Goal: Find specific page/section: Find specific page/section

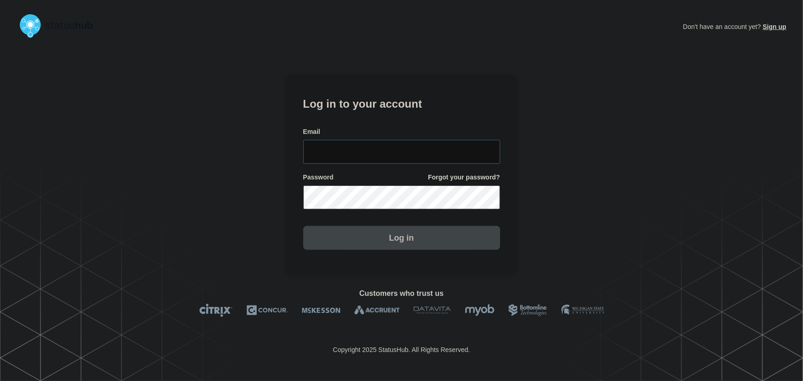
type input "[PERSON_NAME][EMAIL_ADDRESS][PERSON_NAME][DOMAIN_NAME]"
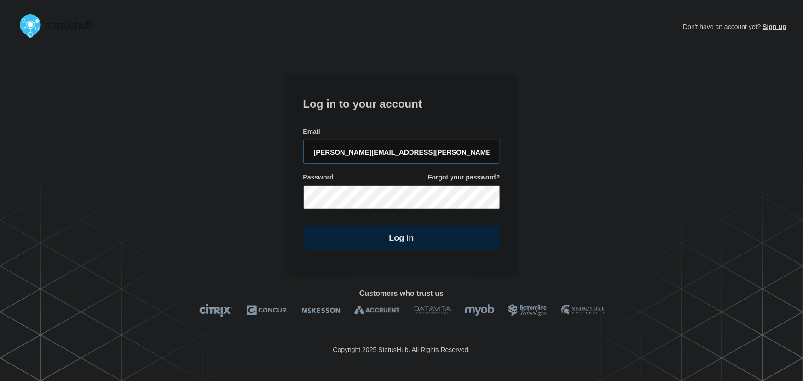
click at [397, 146] on input "tyler.wolkey@conexon.us" at bounding box center [401, 152] width 197 height 24
click at [377, 113] on form "Log in to your account Email tyler.wolkey@conexon.us Password Forgot your passw…" at bounding box center [401, 171] width 197 height 155
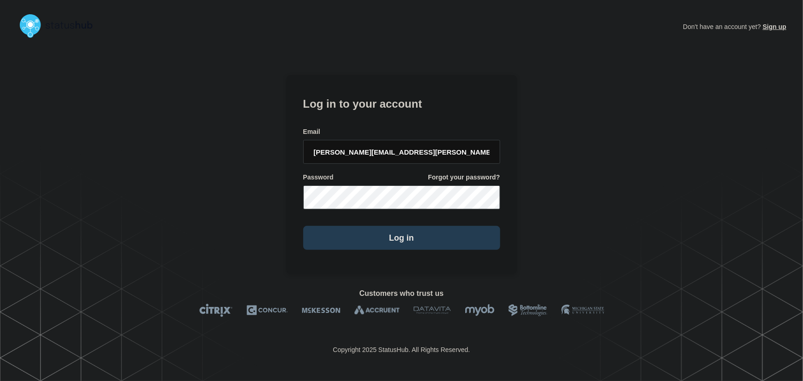
click at [402, 242] on button "Log in" at bounding box center [401, 238] width 197 height 24
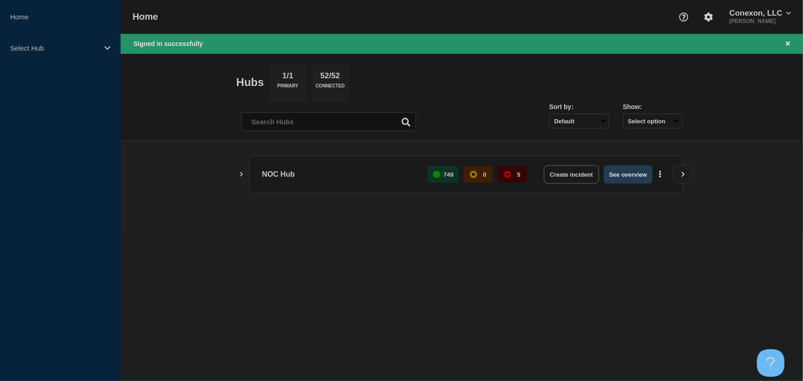
click at [640, 179] on button "See overview" at bounding box center [628, 174] width 49 height 18
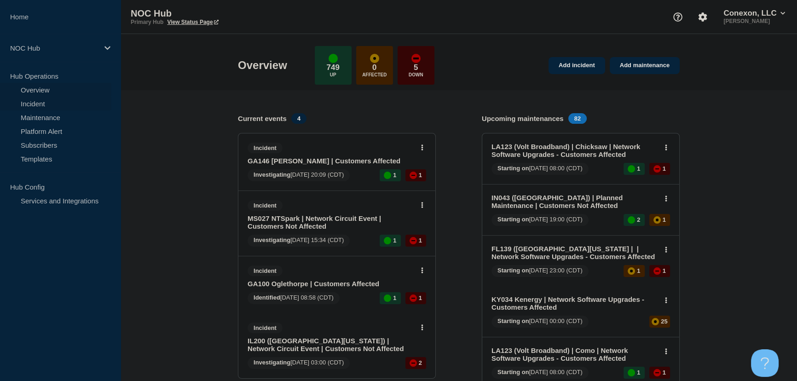
click at [33, 107] on link "Incident" at bounding box center [55, 104] width 111 height 14
